Goal: Task Accomplishment & Management: Use online tool/utility

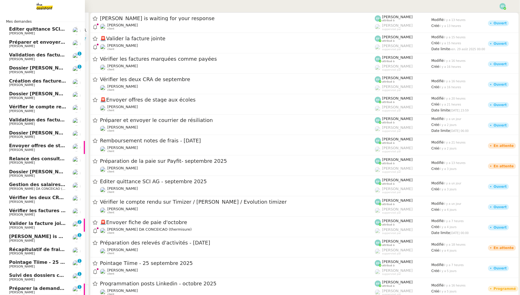
scroll to position [99, 0]
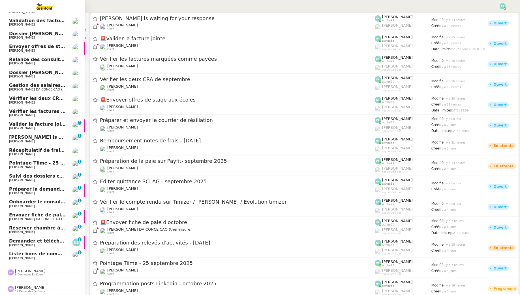
click at [44, 214] on span "Envoyer fiche de paie d'octobre" at bounding box center [49, 214] width 81 height 5
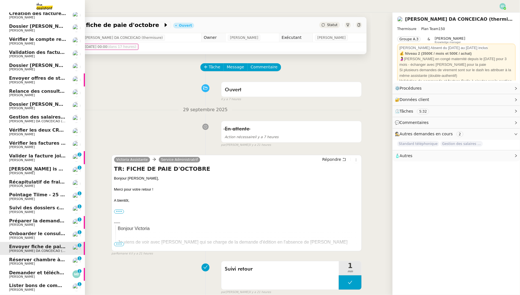
scroll to position [65, 0]
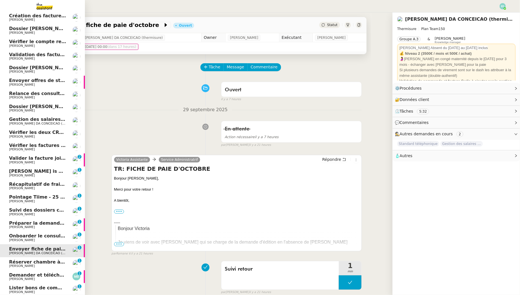
click at [30, 123] on span "[PERSON_NAME] DA CONCEICAO (thermisure)" at bounding box center [44, 123] width 71 height 4
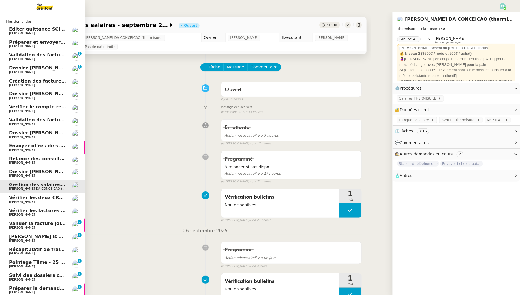
click at [52, 48] on span "[PERSON_NAME]" at bounding box center [37, 45] width 57 height 3
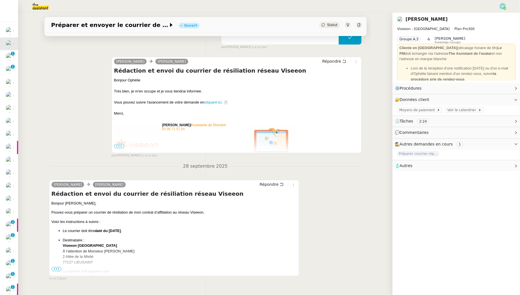
scroll to position [67, 0]
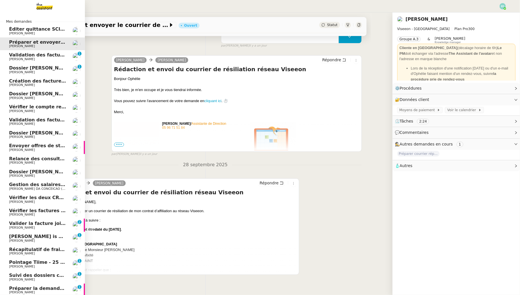
click at [14, 57] on span "Validation des factures consultants - septembre 2025" at bounding box center [77, 54] width 137 height 5
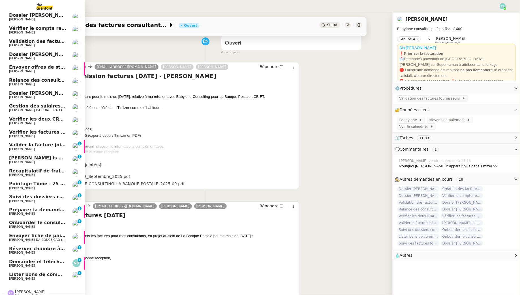
scroll to position [79, 0]
click at [35, 108] on span "[PERSON_NAME] DA CONCEICAO (thermisure)" at bounding box center [44, 109] width 71 height 4
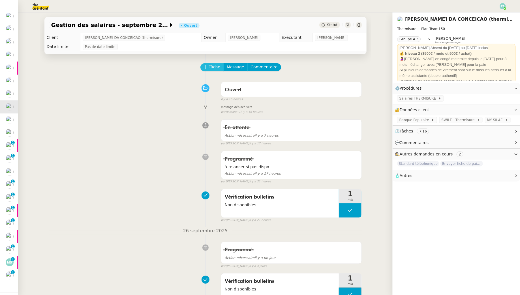
click at [208, 67] on button "Tâche" at bounding box center [213, 67] width 24 height 8
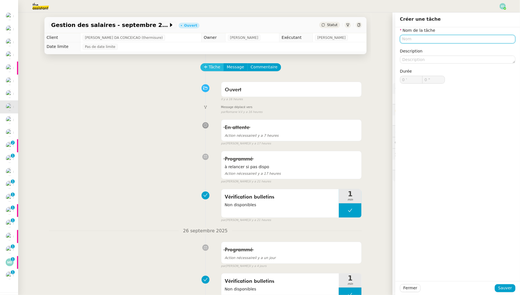
type input "C"
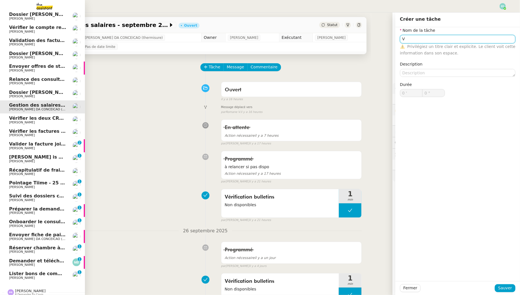
type input "V"
click at [30, 261] on span "Demander et télécharger les factures pour Qonto" at bounding box center [72, 260] width 126 height 5
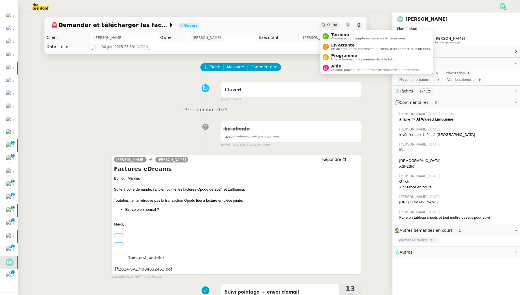
click at [140, 113] on div "[DATE] En attente Action nécessaire il y a 7 heures false par [PERSON_NAME] il …" at bounding box center [205, 126] width 313 height 41
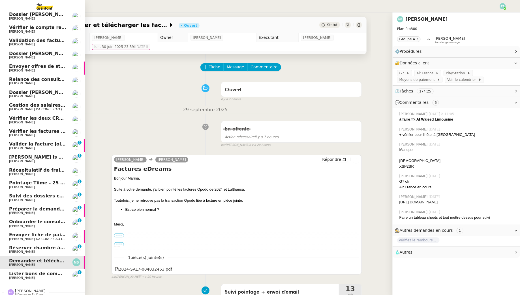
scroll to position [99, 0]
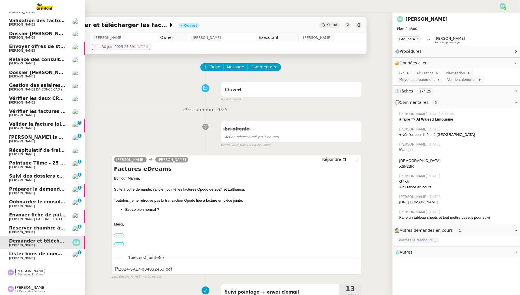
click at [36, 250] on link "Lister bons de commande manquants à [PERSON_NAME] 0 1 2 3 4 5 6 7 8 9" at bounding box center [42, 255] width 85 height 13
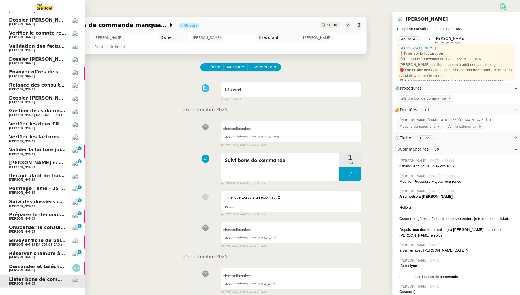
scroll to position [73, 0]
click at [36, 253] on span "Réserver chambre à [GEOGRAPHIC_DATA] // WESTIN" at bounding box center [75, 253] width 132 height 5
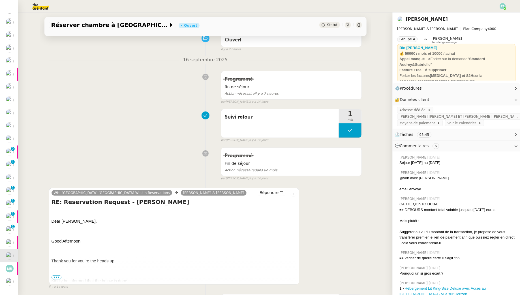
scroll to position [57, 0]
